Goal: Contribute content: Add original content to the website for others to see

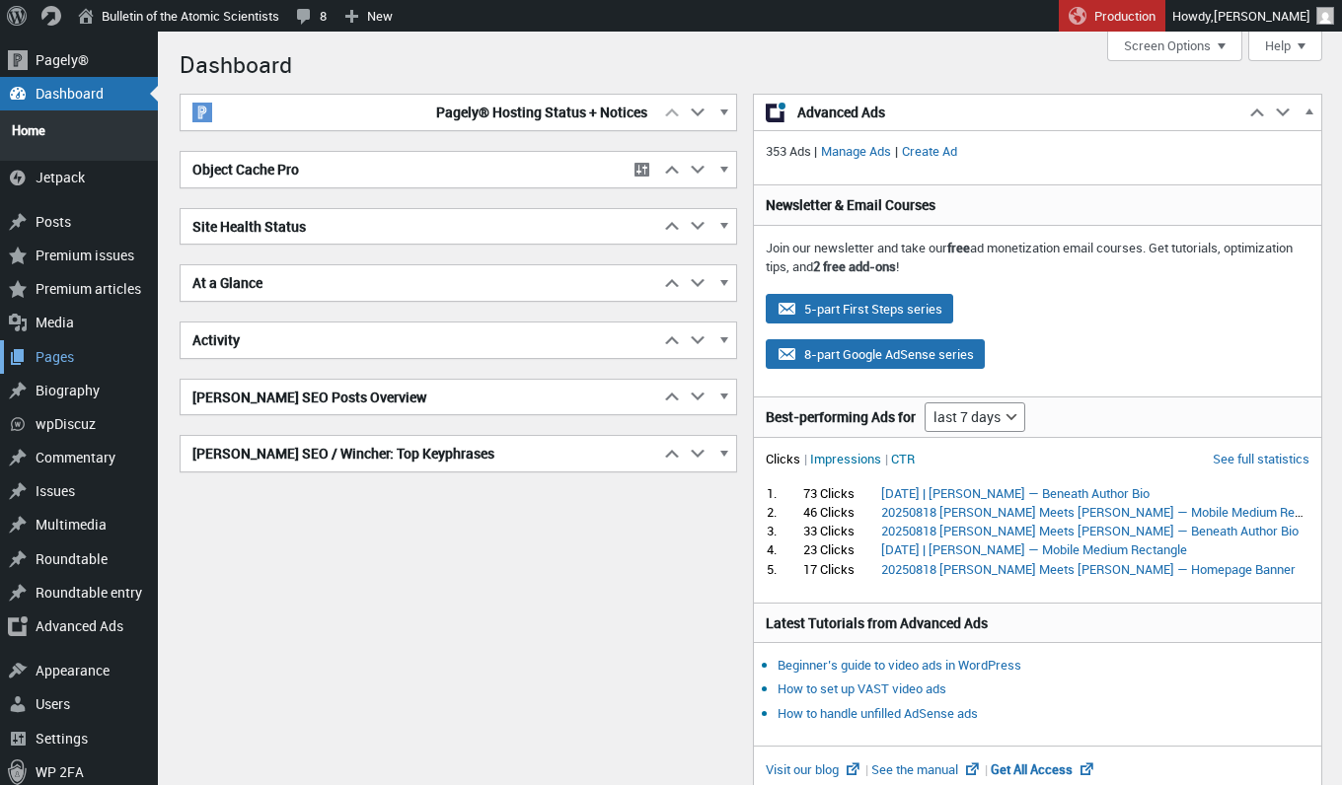
click at [52, 349] on div "Pages" at bounding box center [79, 357] width 158 height 34
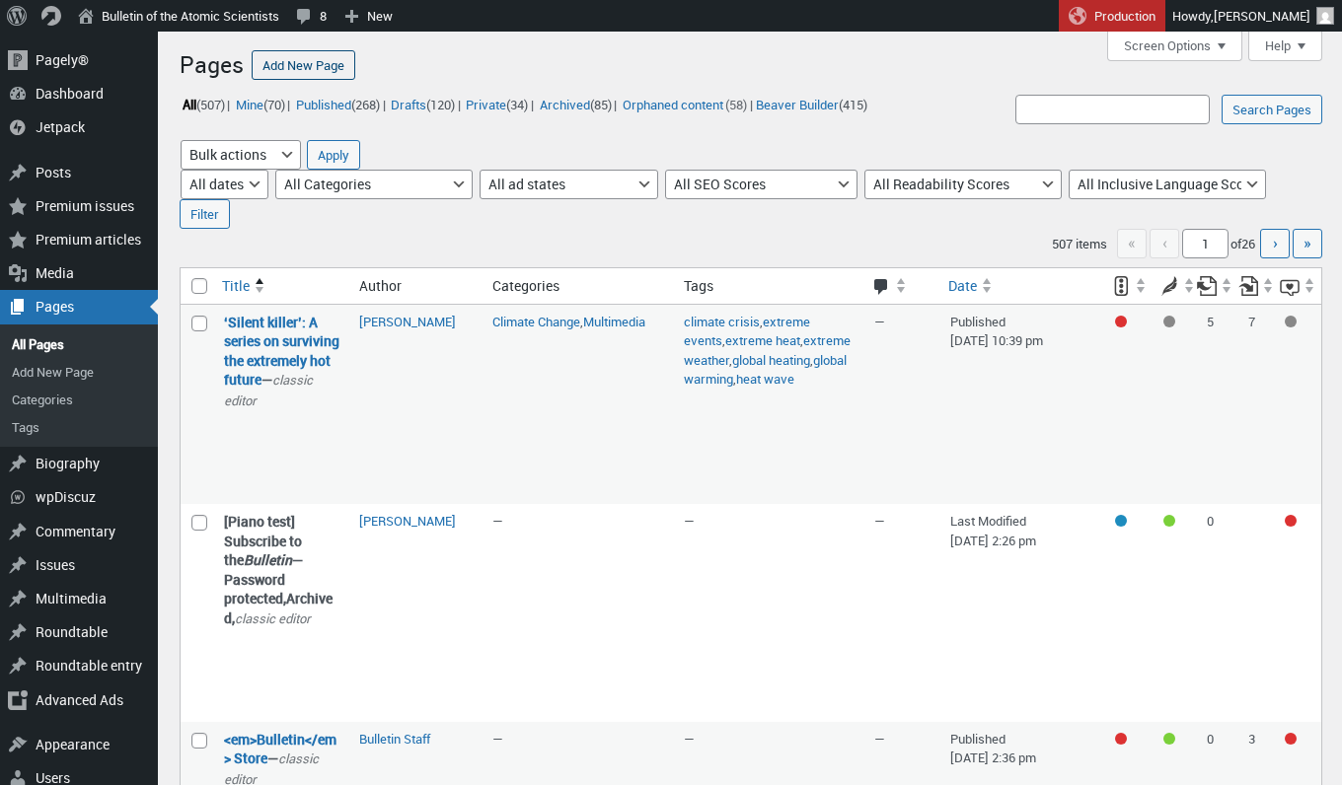
click at [315, 62] on link "Add New Page" at bounding box center [304, 65] width 104 height 30
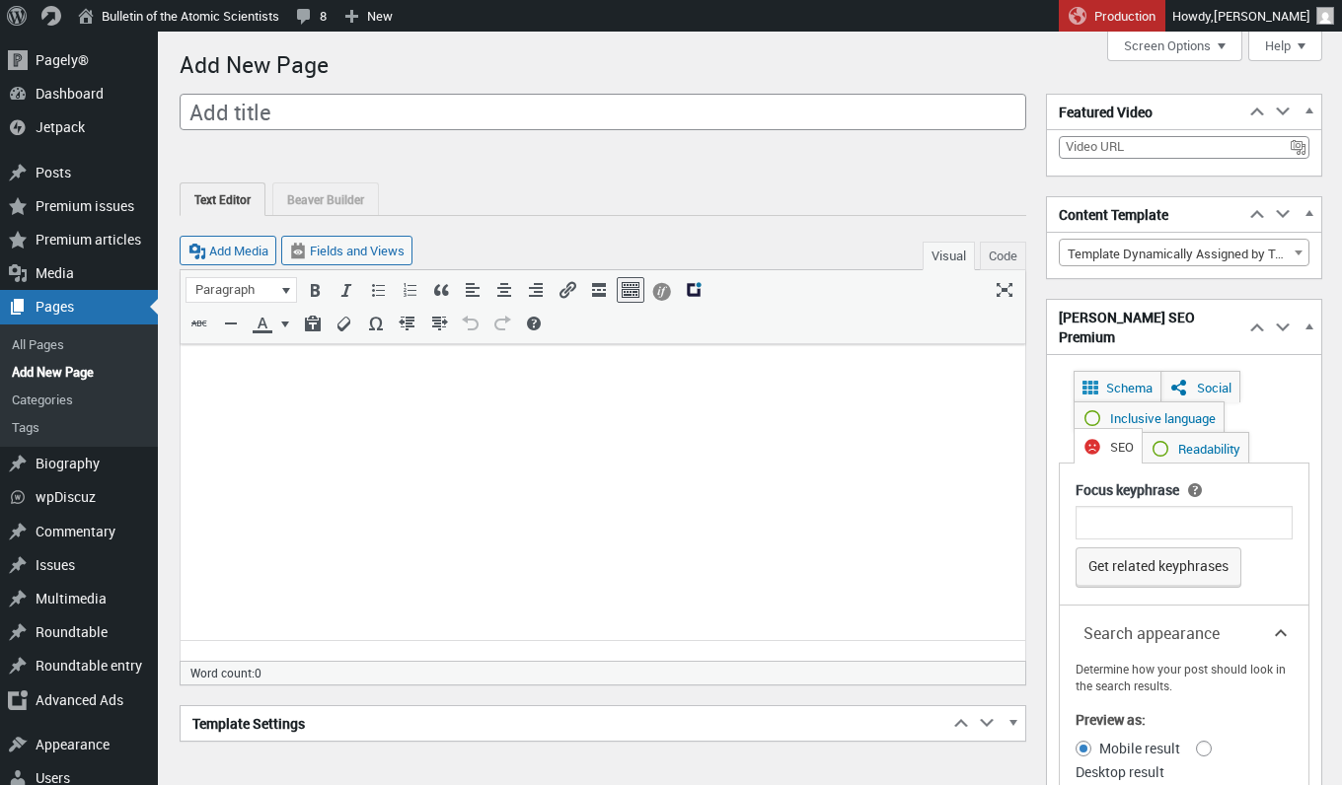
click at [1220, 242] on span "Template Dynamically Assigned by Toolset" at bounding box center [1184, 254] width 249 height 28
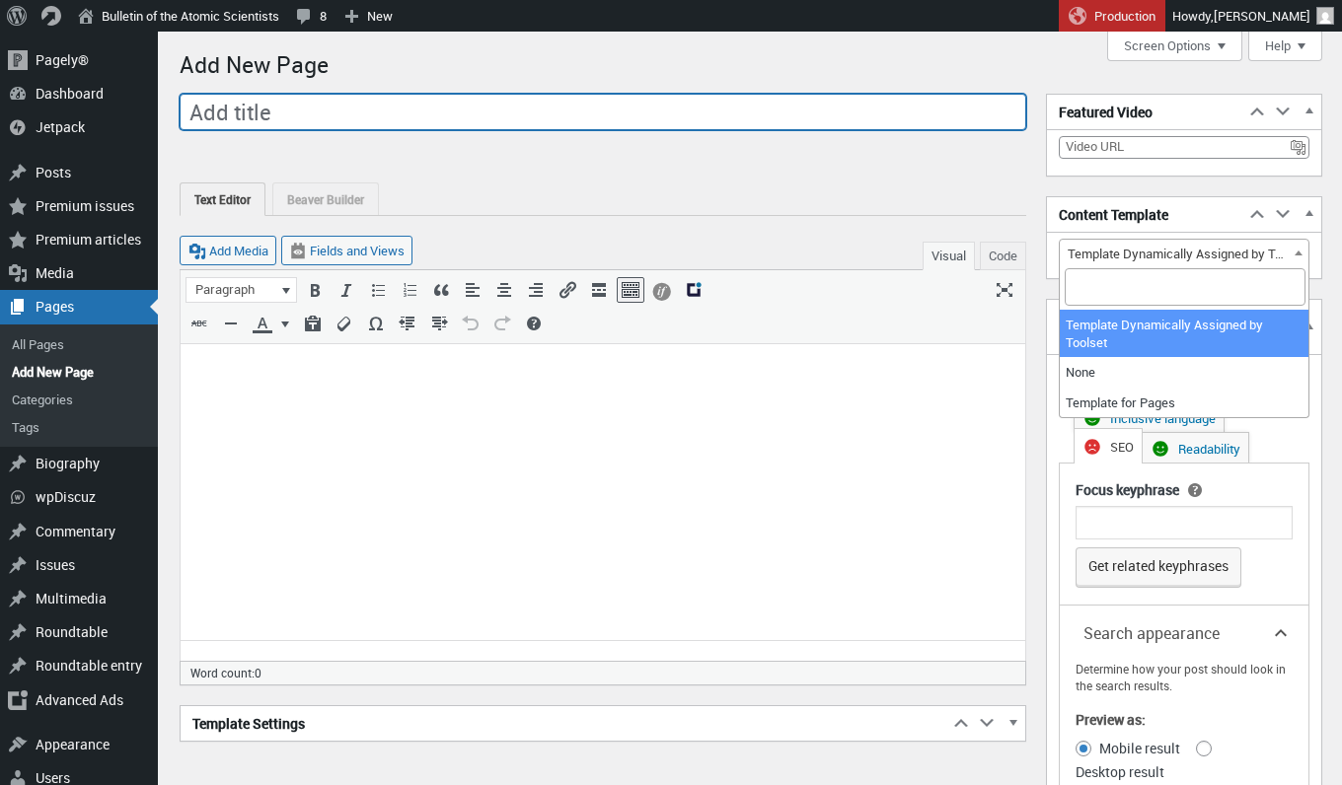
click at [605, 108] on input "Add title" at bounding box center [603, 112] width 847 height 37
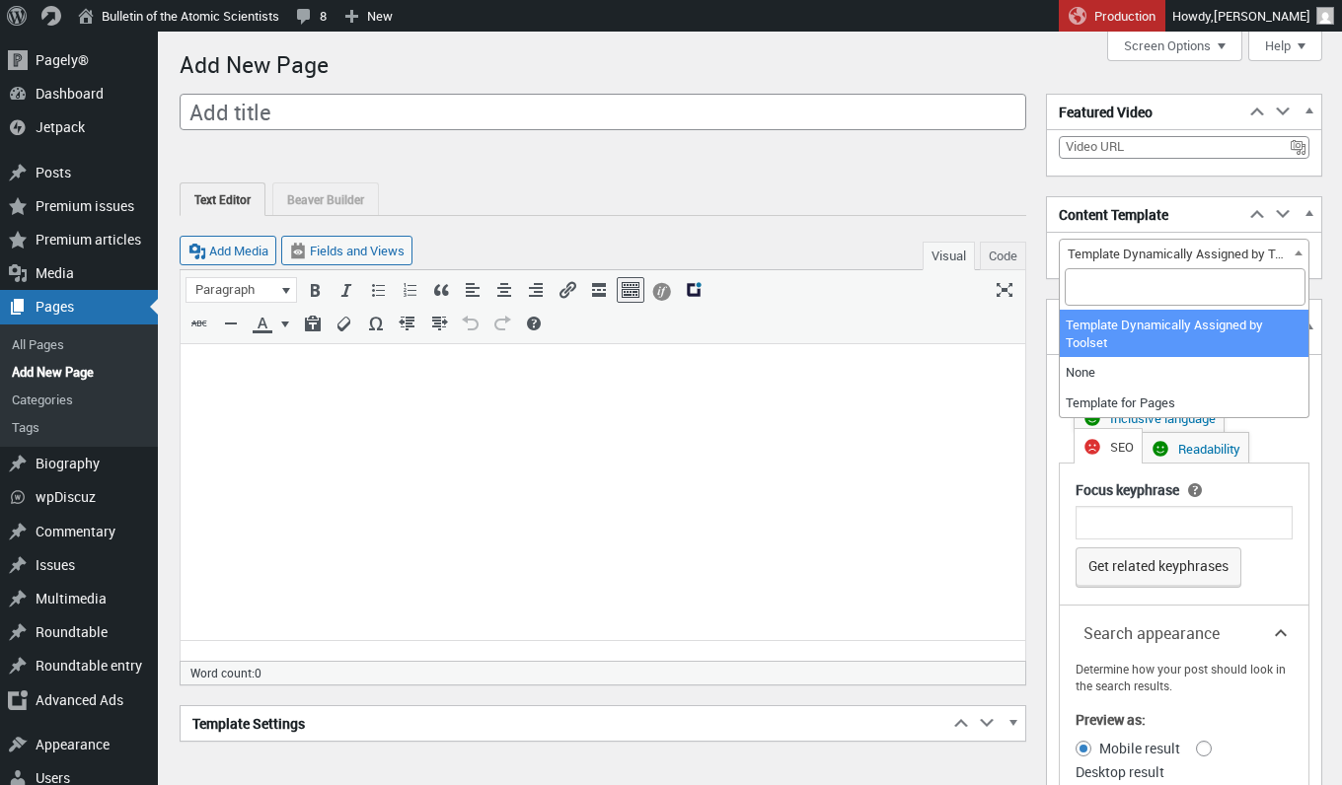
click at [1159, 246] on span "Template Dynamically Assigned by Toolset" at bounding box center [1184, 254] width 249 height 28
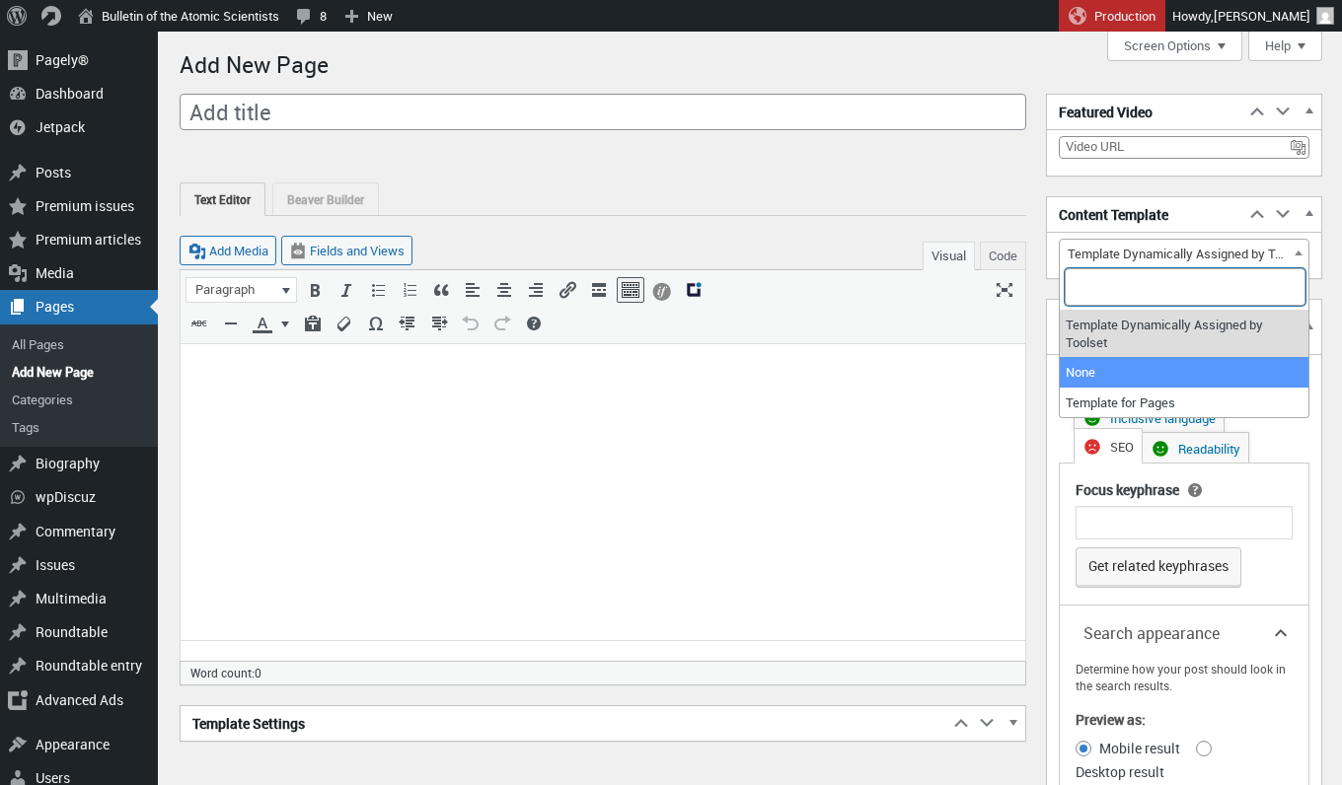
select select "0"
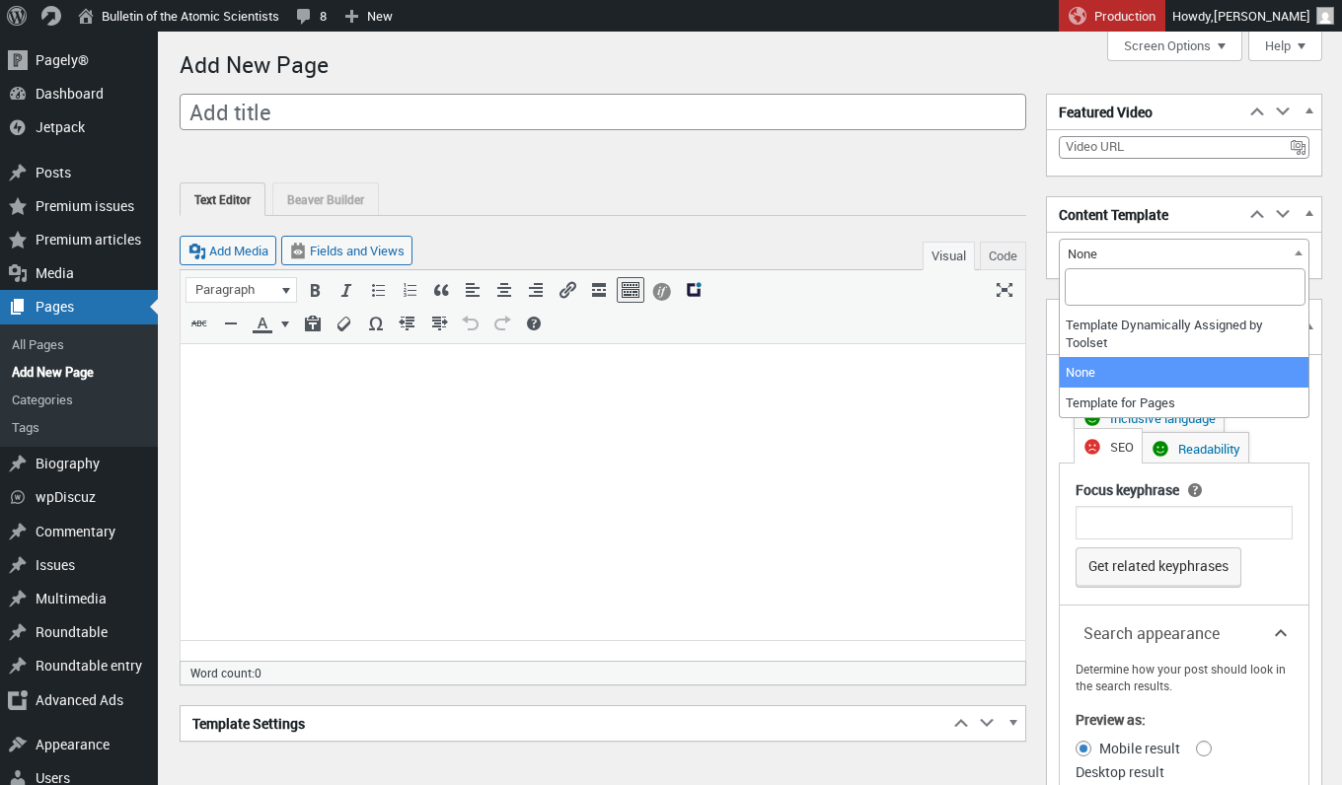
click at [1144, 249] on span "None" at bounding box center [1184, 254] width 249 height 28
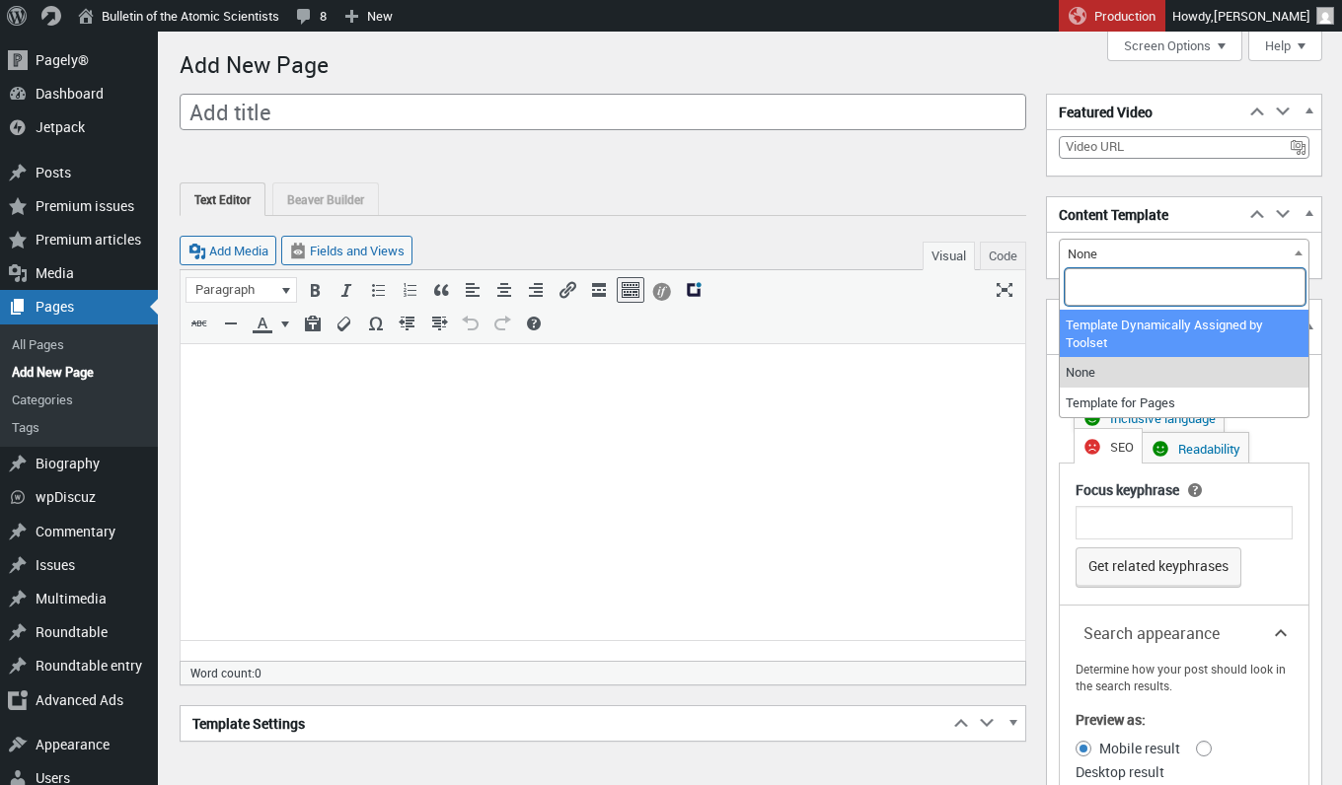
click at [1011, 158] on div at bounding box center [603, 150] width 847 height 25
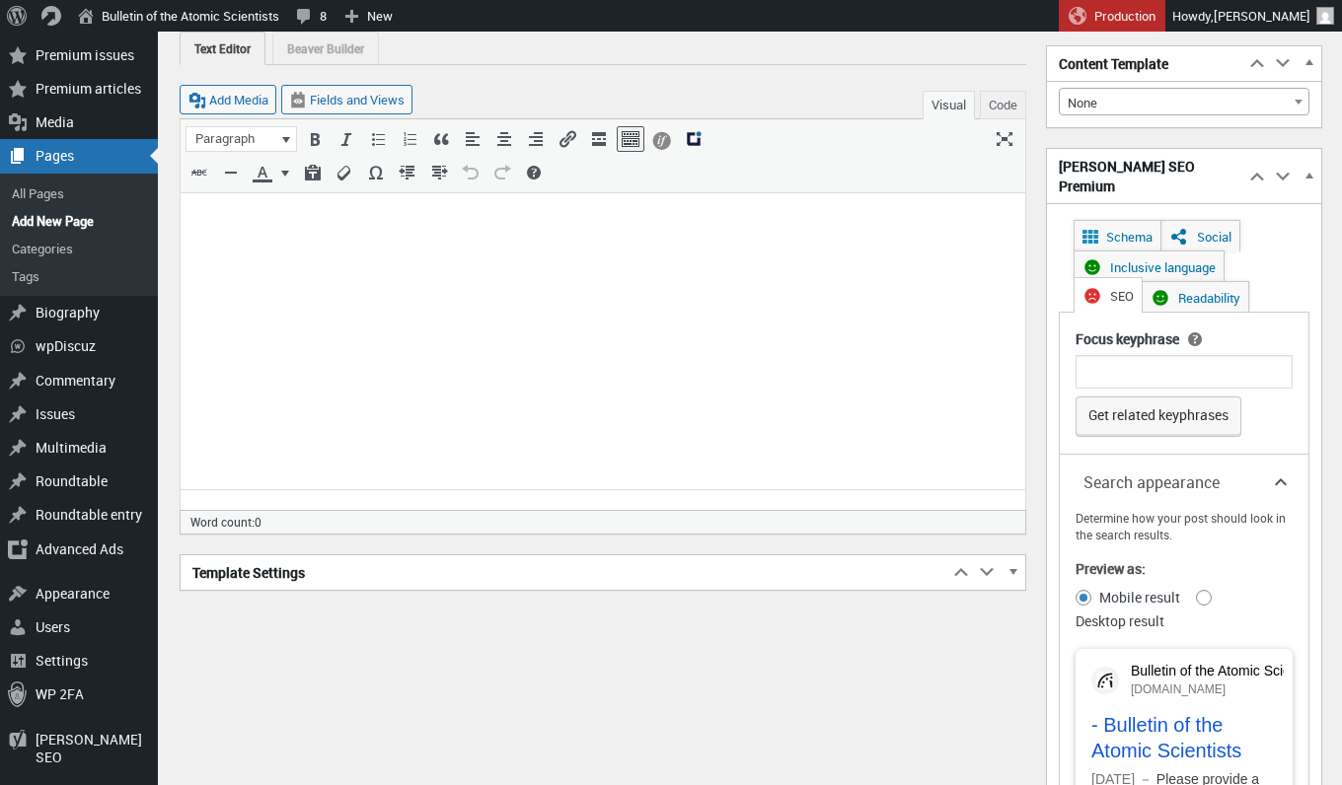
scroll to position [313, 0]
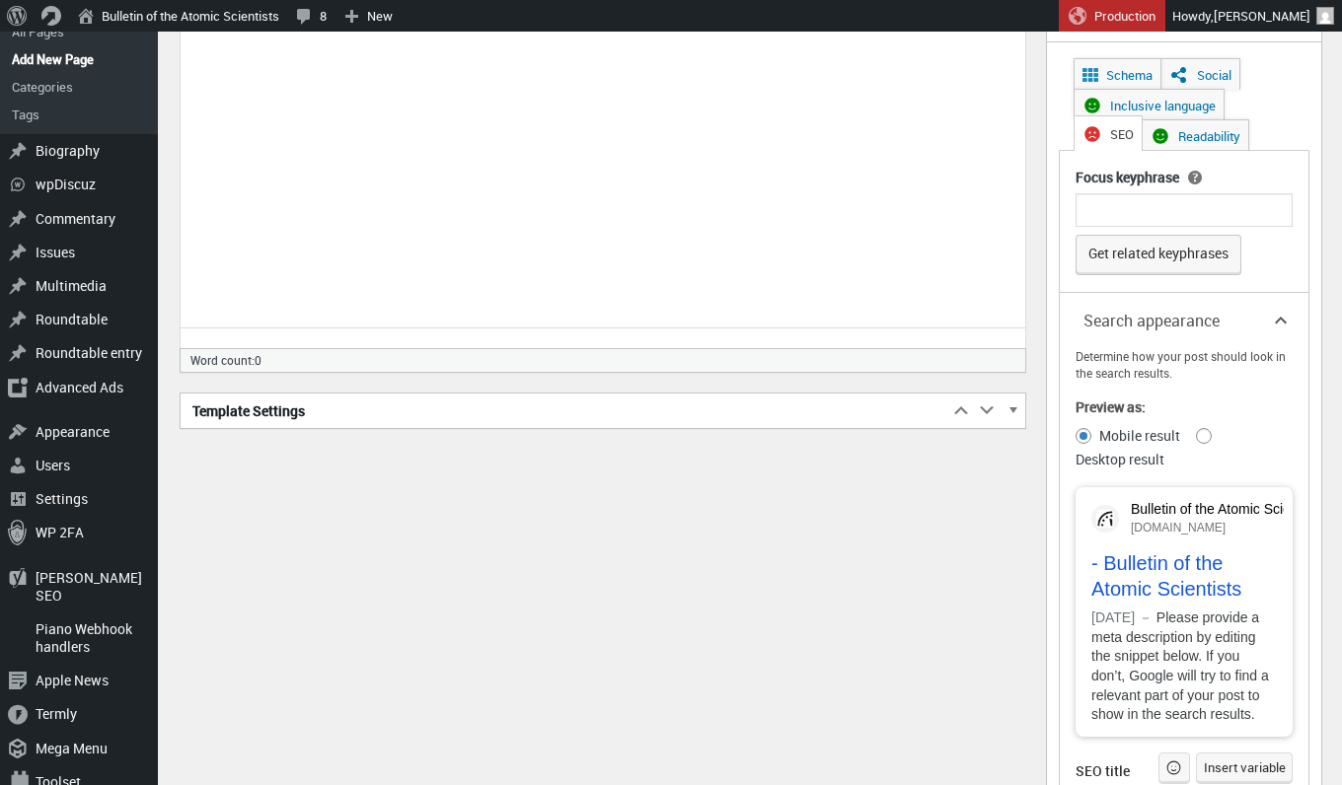
click at [548, 410] on h2 "Template Settings" at bounding box center [565, 412] width 768 height 36
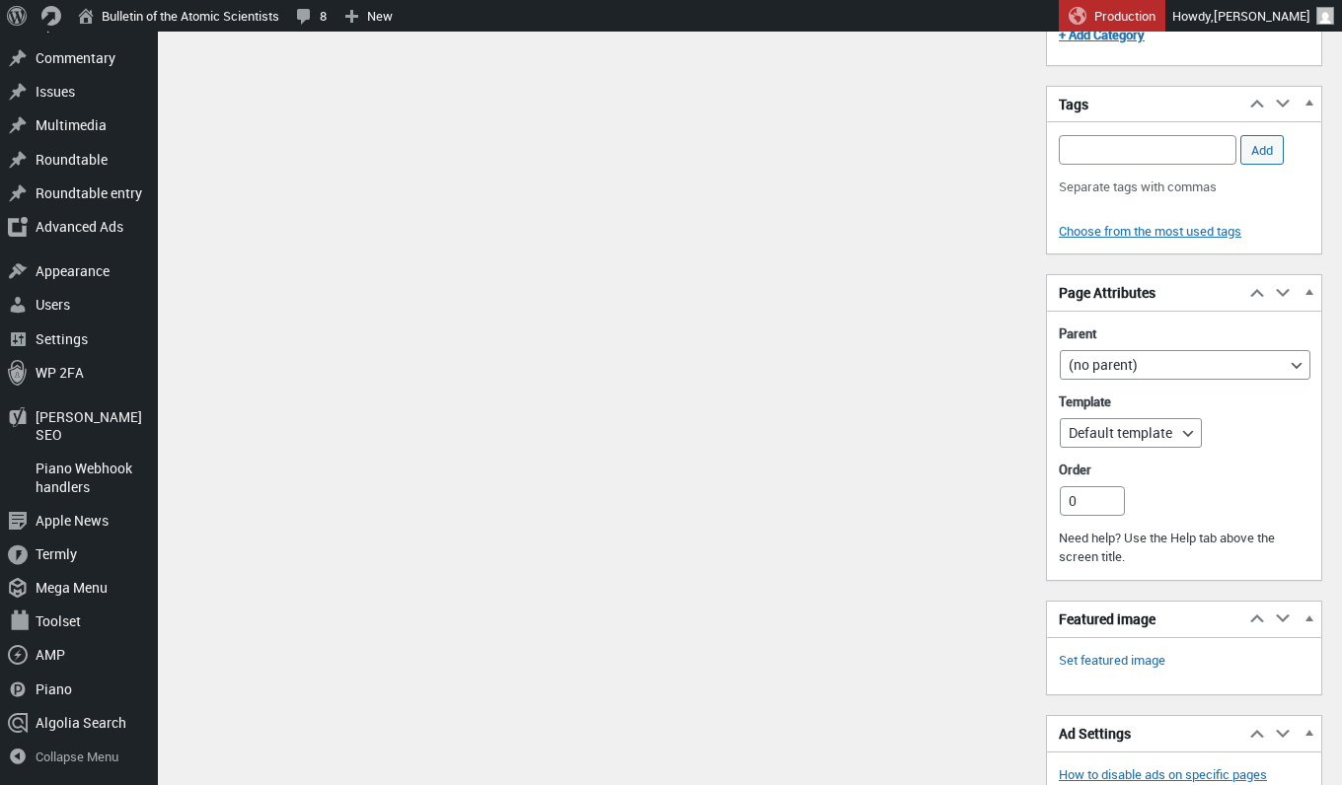
scroll to position [2549, 0]
select select "views/template-custom.blade.php"
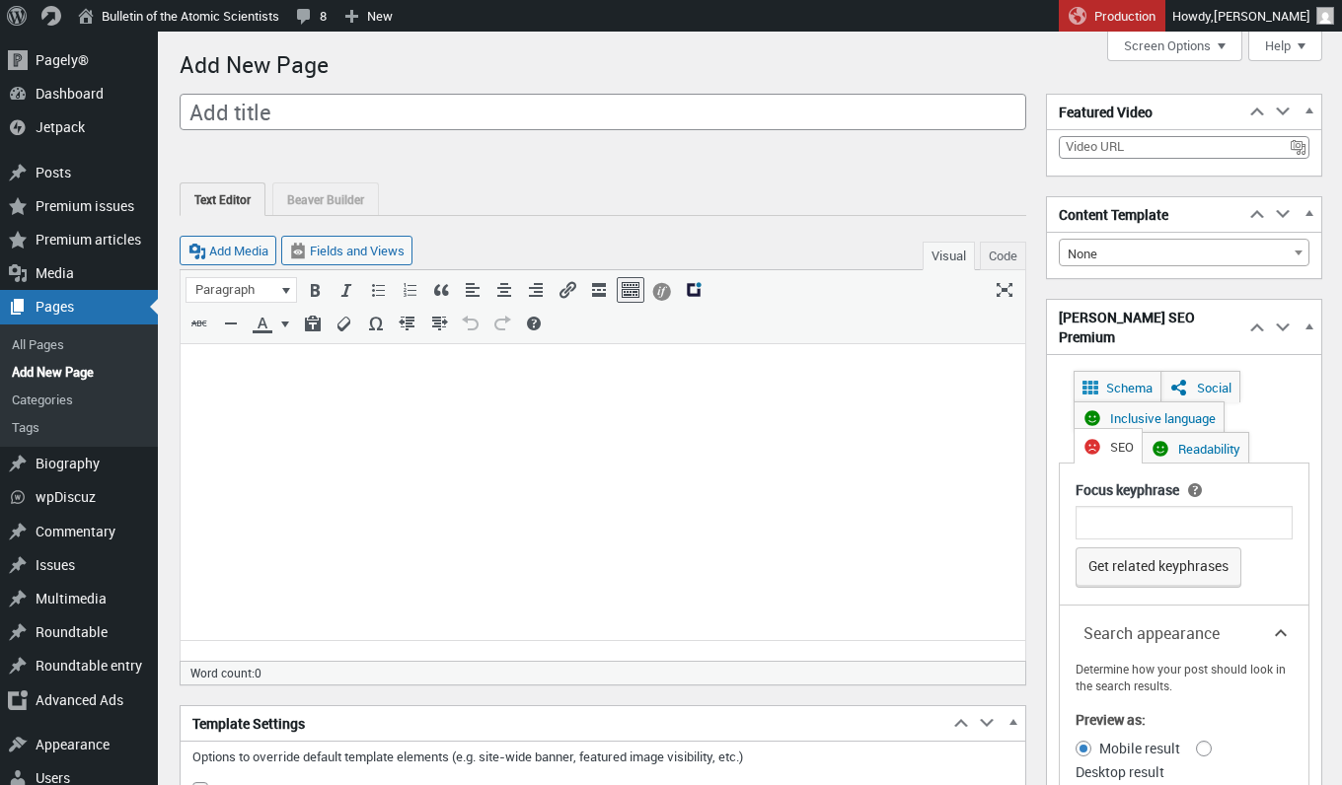
scroll to position [0, 0]
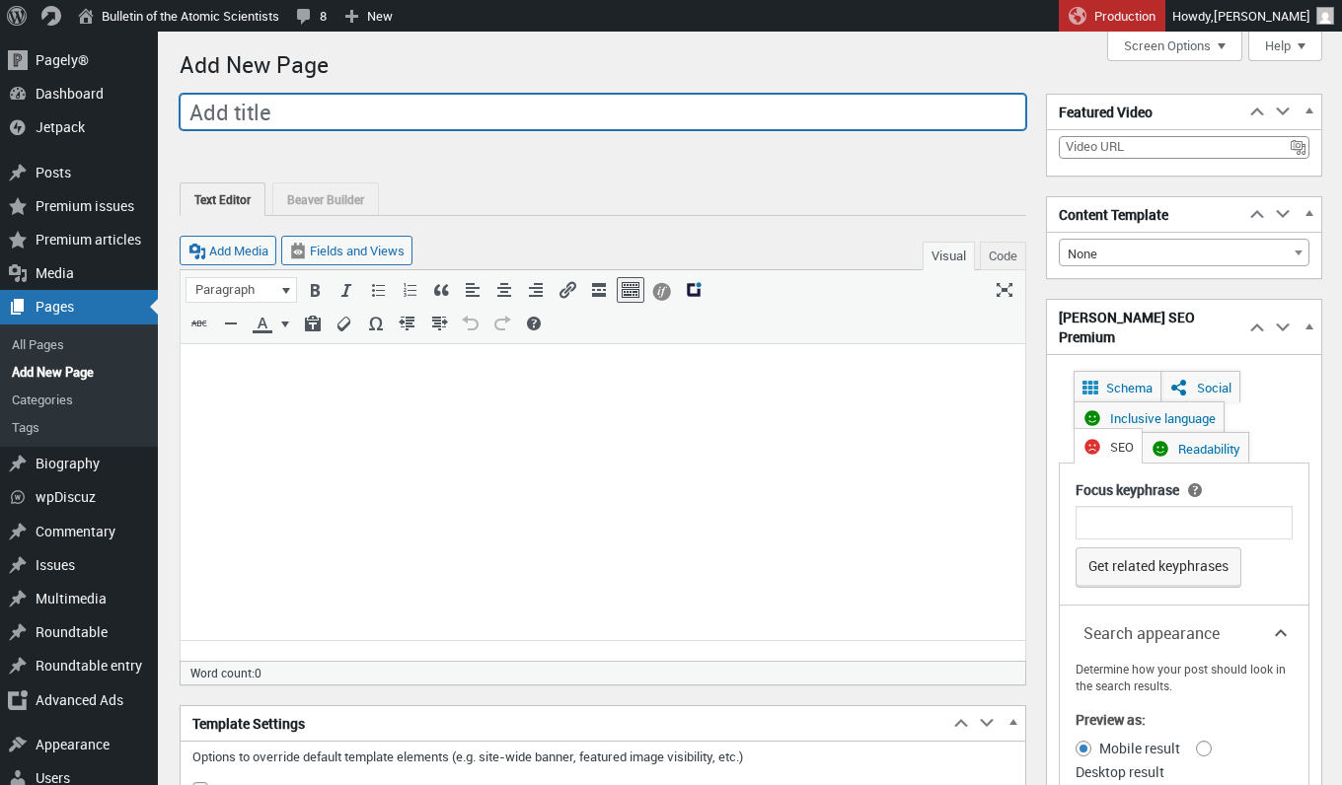
click at [431, 117] on input "Add title" at bounding box center [603, 112] width 847 height 37
type input "Ways To Give 2025"
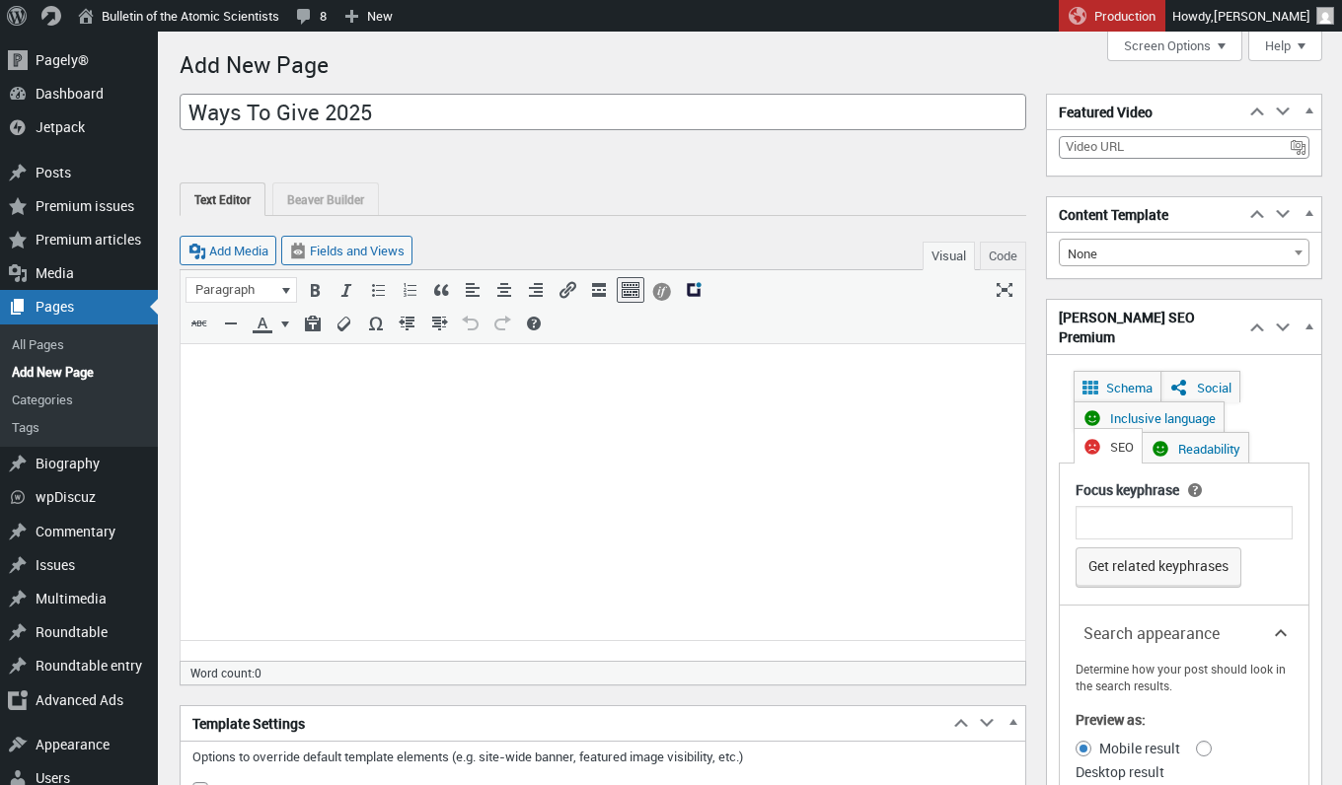
click at [620, 132] on div "Add title Ways To Give 2025 Skip to Editor" at bounding box center [603, 114] width 847 height 40
click at [362, 205] on link "Beaver Builder" at bounding box center [325, 199] width 107 height 33
